Goal: Information Seeking & Learning: Learn about a topic

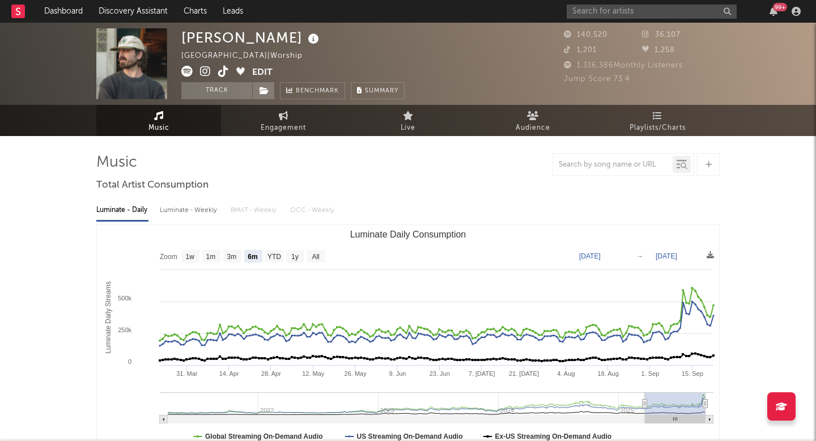
select select "6m"
select select "1w"
click at [588, 15] on input "text" at bounding box center [652, 12] width 170 height 14
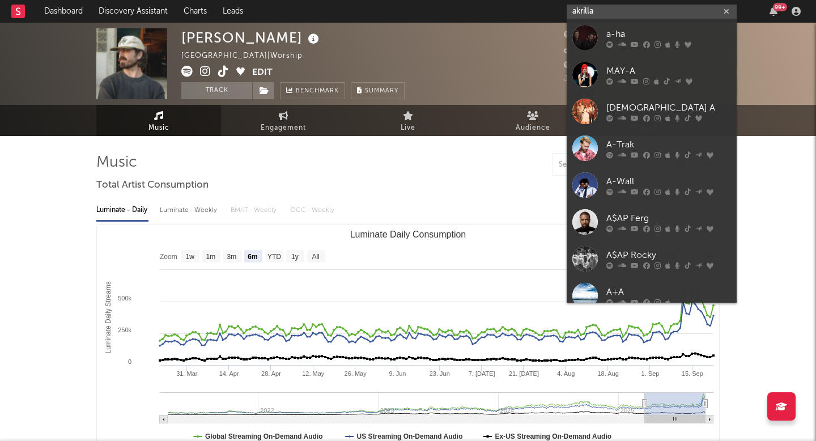
drag, startPoint x: 590, startPoint y: 9, endPoint x: 606, endPoint y: 12, distance: 16.2
click at [591, 9] on input "akrilla" at bounding box center [652, 12] width 170 height 14
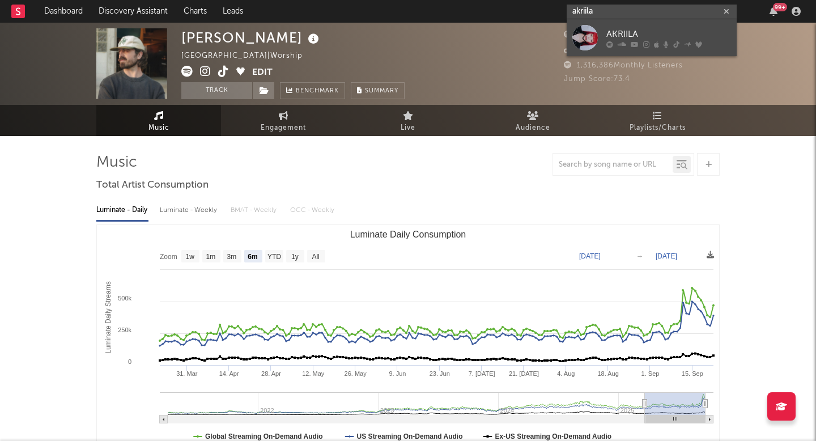
type input "akriila"
click at [632, 29] on div "AKRIILA" at bounding box center [669, 34] width 125 height 14
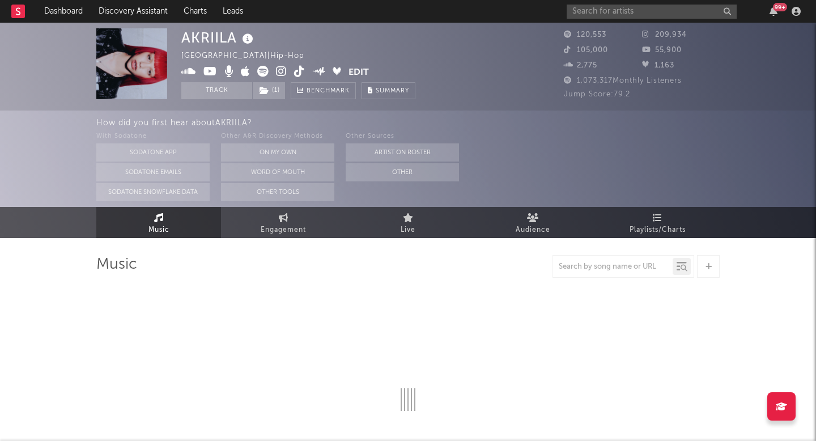
click at [279, 70] on icon at bounding box center [281, 71] width 11 height 11
select select "6m"
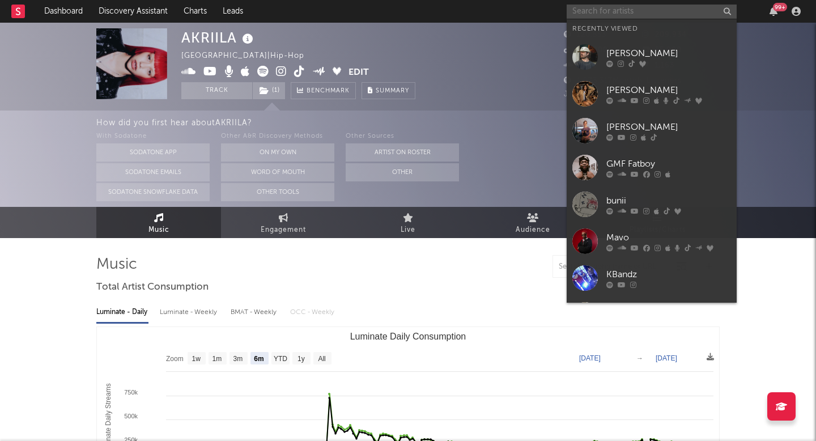
click at [620, 9] on input "text" at bounding box center [652, 12] width 170 height 14
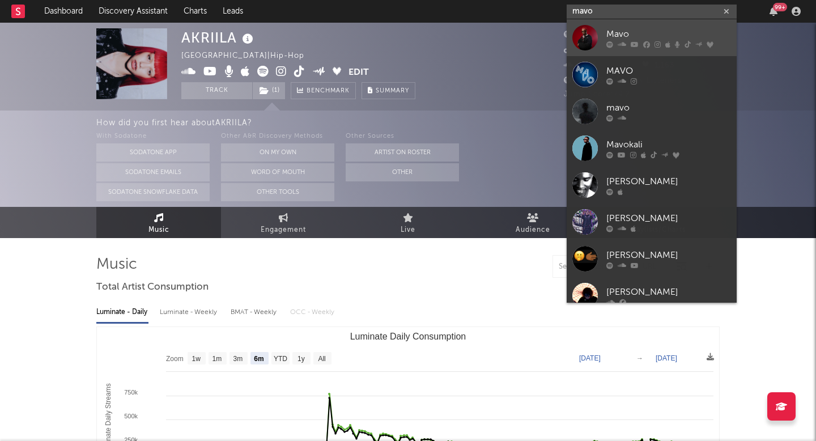
type input "mavo"
click at [637, 43] on icon at bounding box center [635, 44] width 8 height 7
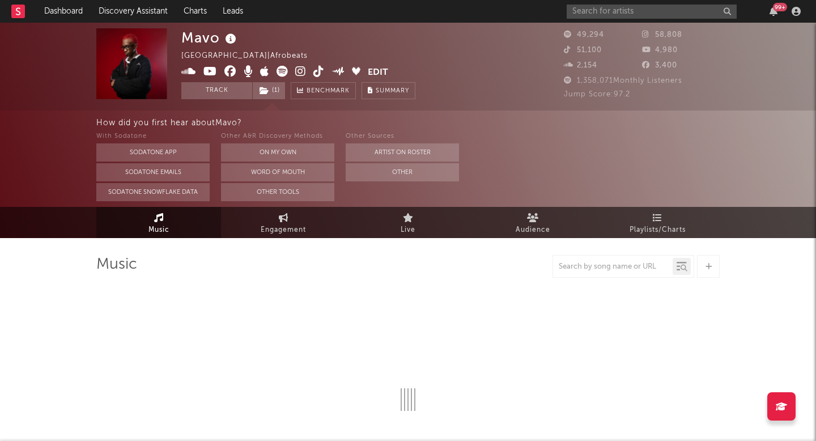
select select "6m"
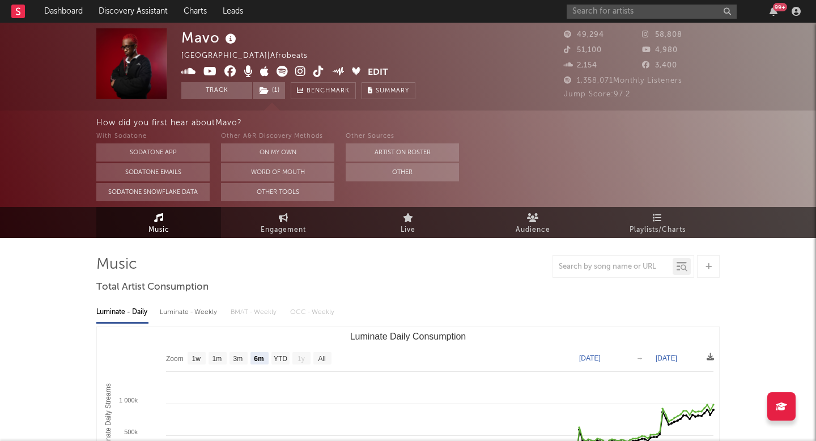
click at [301, 69] on icon at bounding box center [300, 71] width 11 height 11
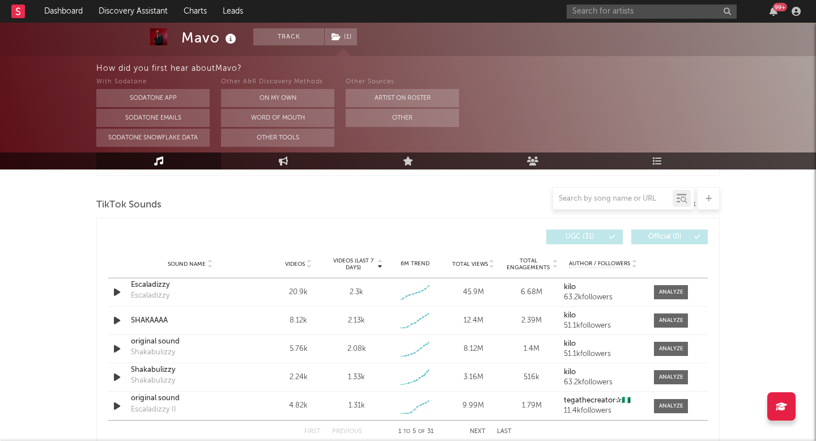
scroll to position [790, 0]
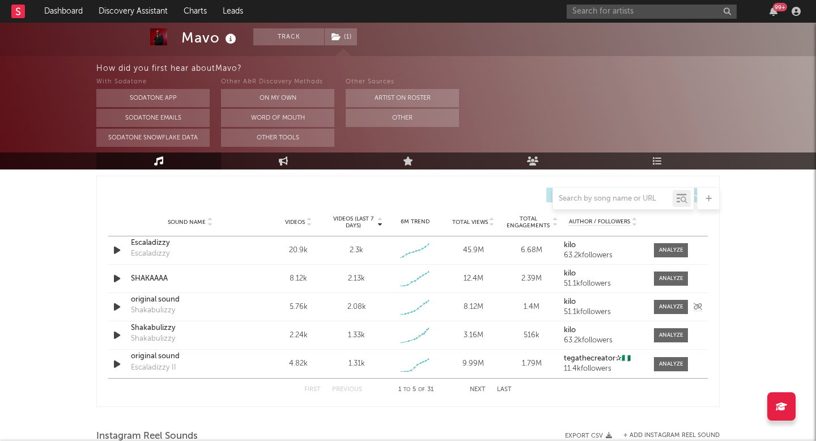
click at [662, 293] on div "Sound Name original sound Shakabulizzy Videos 5.76k Videos (last 7 days) 2.08k …" at bounding box center [408, 307] width 600 height 28
click at [664, 304] on div at bounding box center [671, 307] width 24 height 9
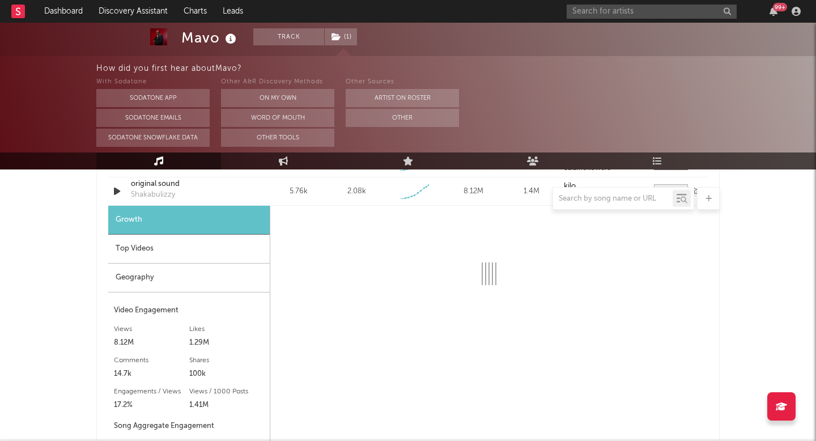
select select "1w"
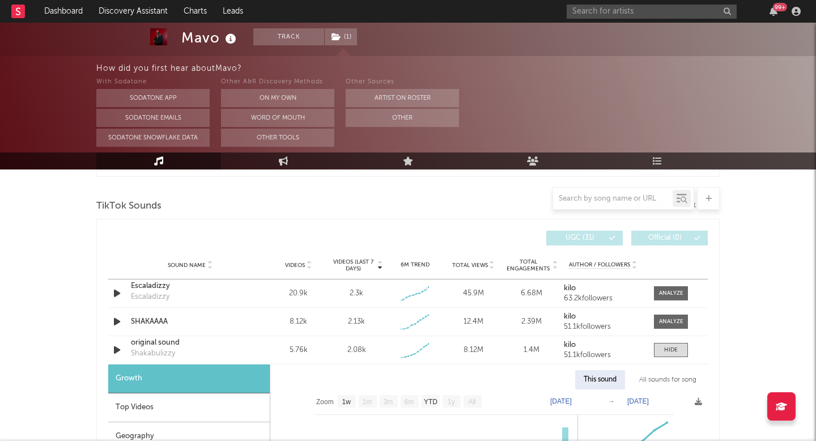
scroll to position [740, 0]
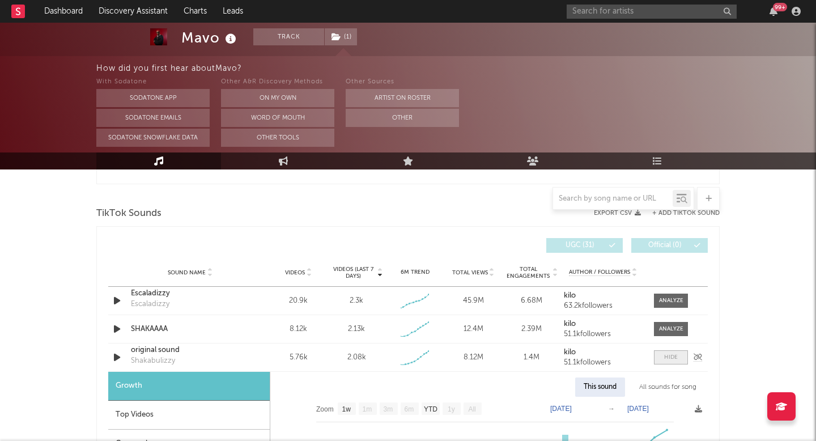
click at [678, 353] on span at bounding box center [671, 357] width 34 height 14
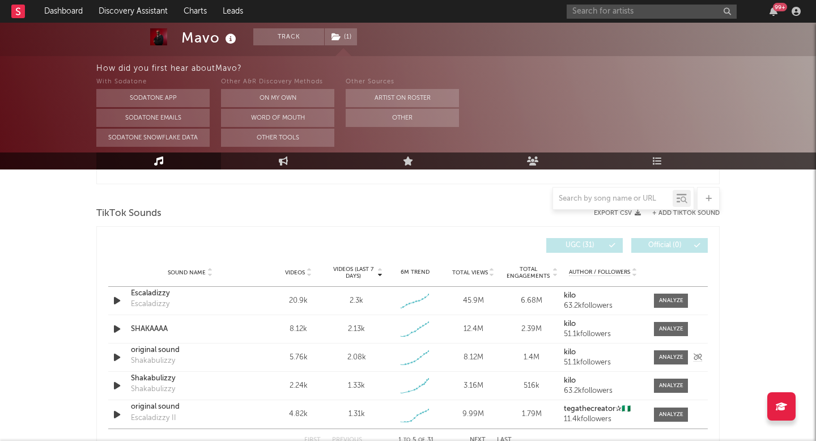
scroll to position [763, 0]
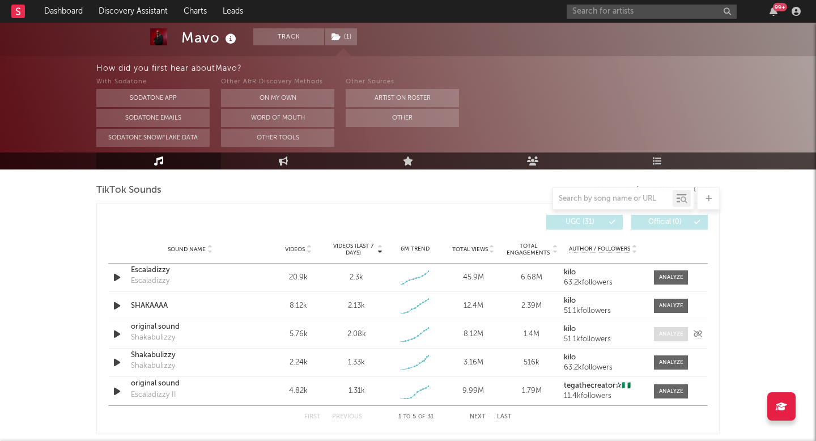
click at [676, 334] on div at bounding box center [671, 334] width 24 height 9
select select "1w"
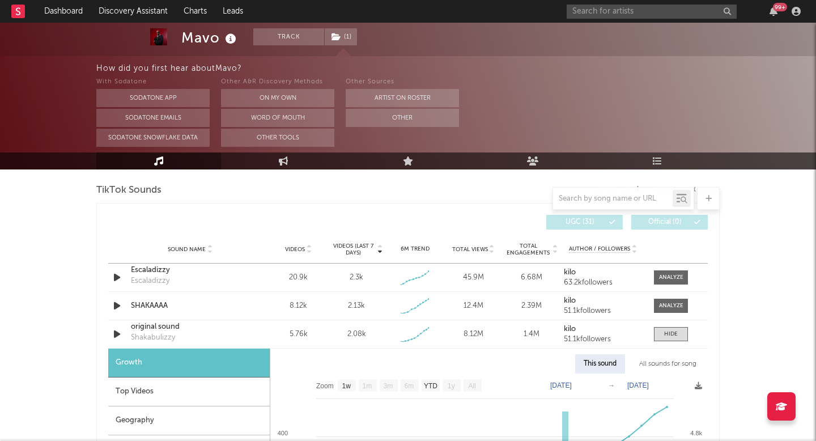
click at [662, 365] on div "All sounds for song" at bounding box center [668, 363] width 74 height 19
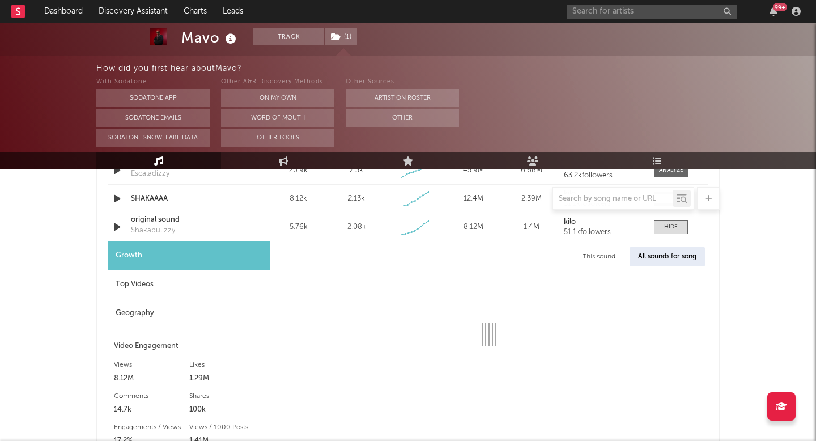
select select "1w"
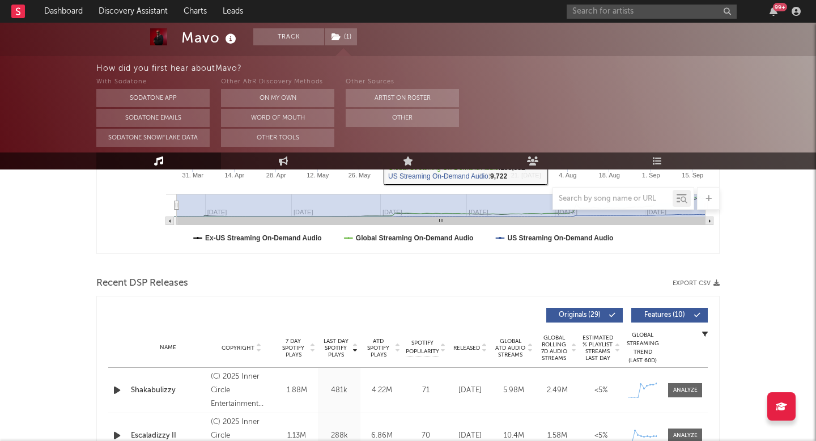
scroll to position [543, 0]
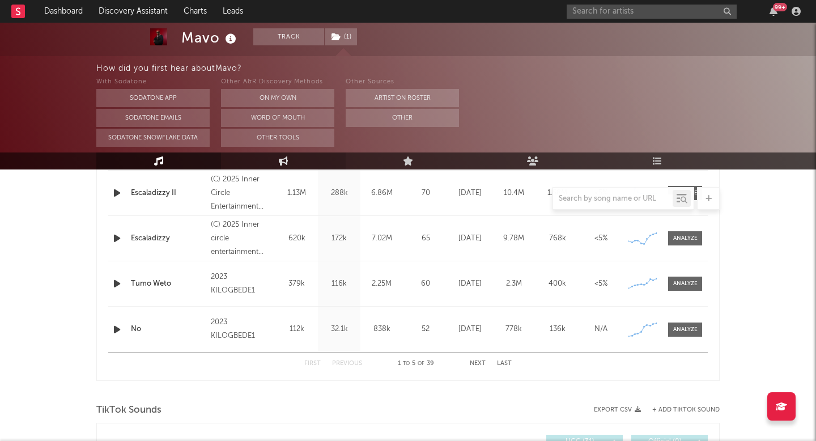
click at [273, 161] on link "Engagement" at bounding box center [283, 160] width 125 height 17
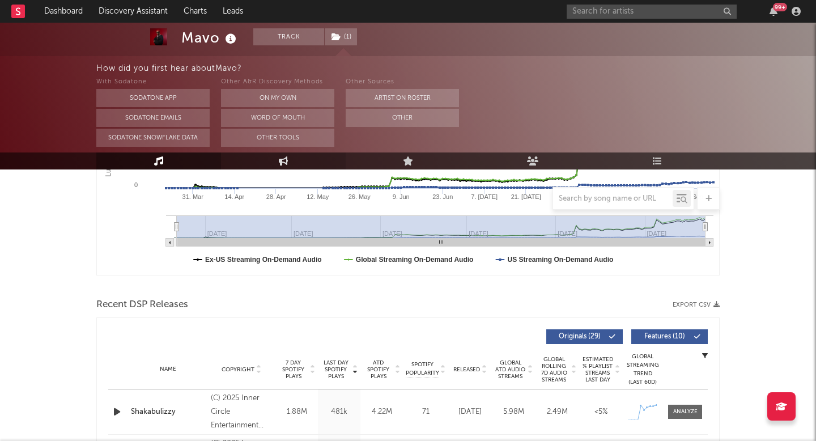
select select "1w"
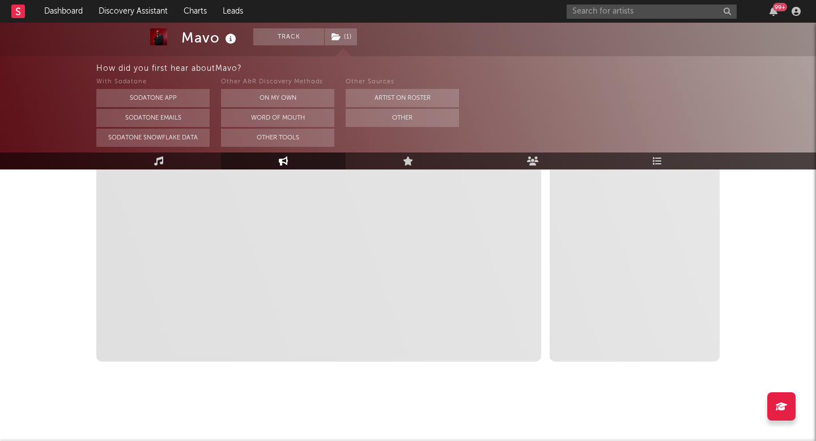
select select "1m"
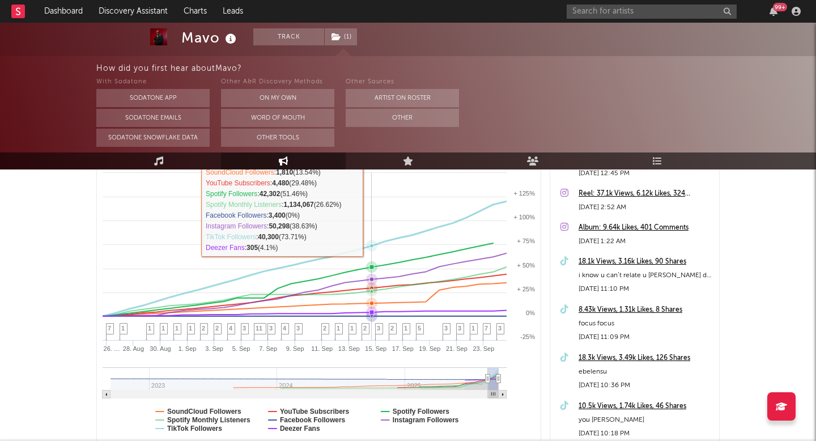
scroll to position [211, 0]
